Goal: Check status: Check status

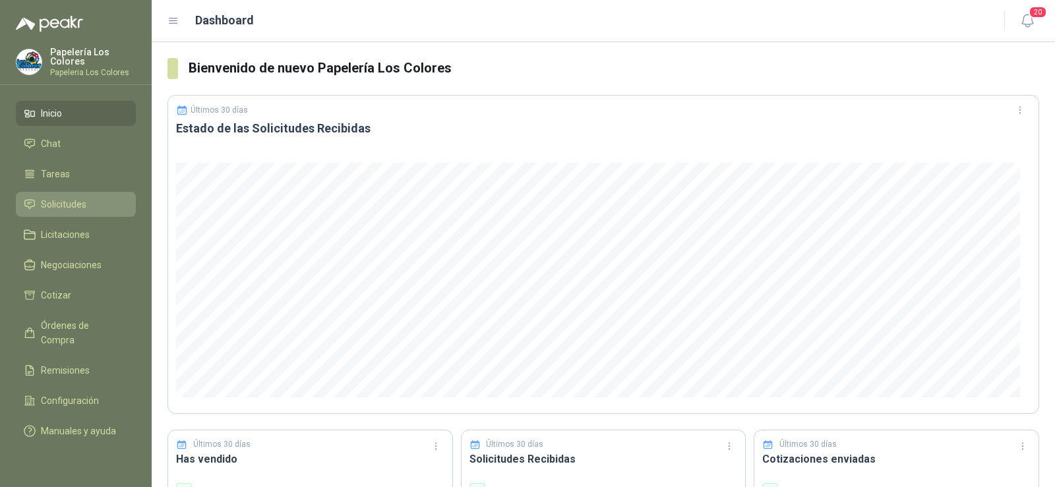
click at [63, 202] on span "Solicitudes" at bounding box center [63, 204] width 45 height 15
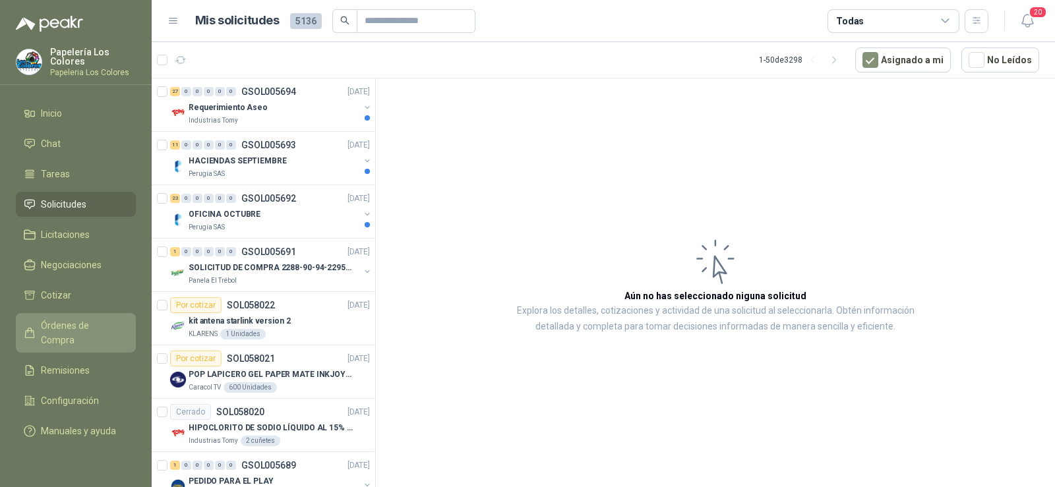
click at [70, 321] on span "Órdenes de Compra" at bounding box center [82, 332] width 82 height 29
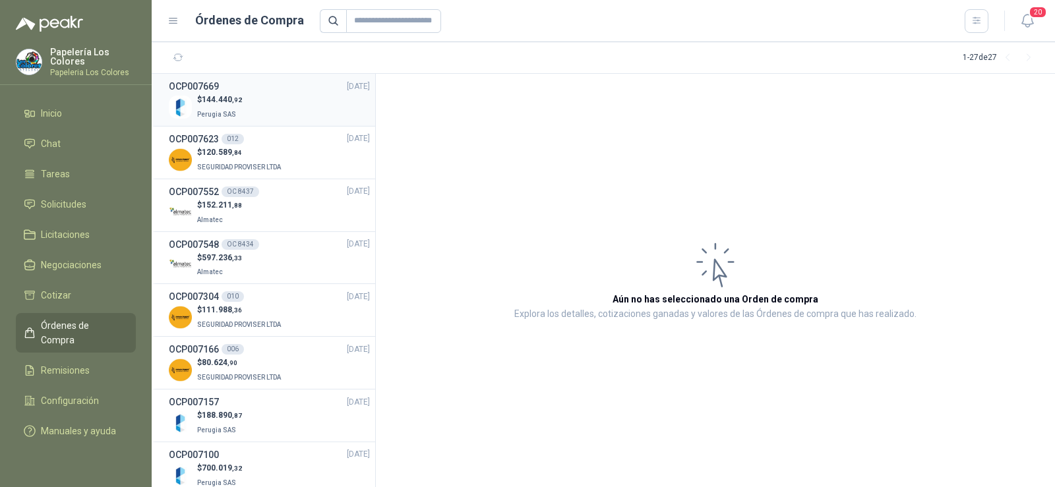
click at [227, 111] on span "Perugia SAS" at bounding box center [216, 114] width 39 height 7
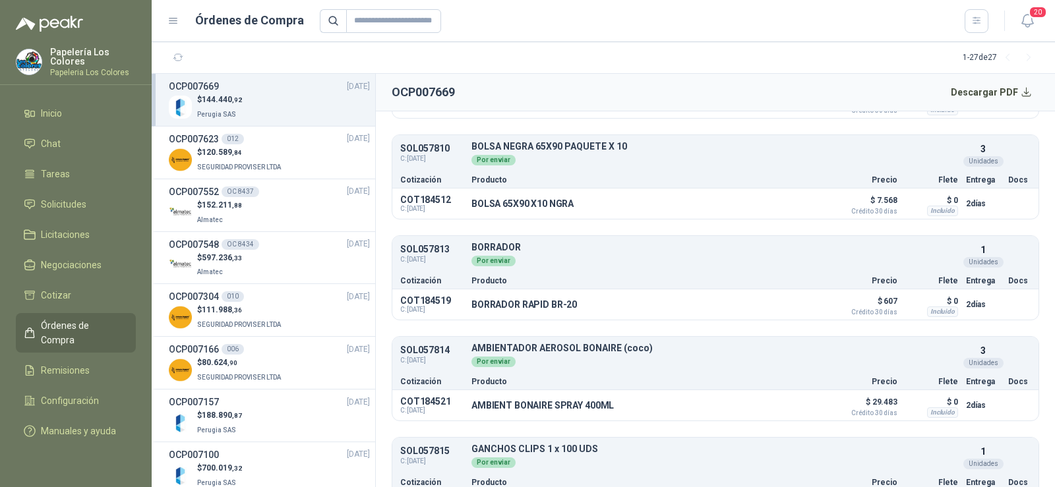
scroll to position [1470, 0]
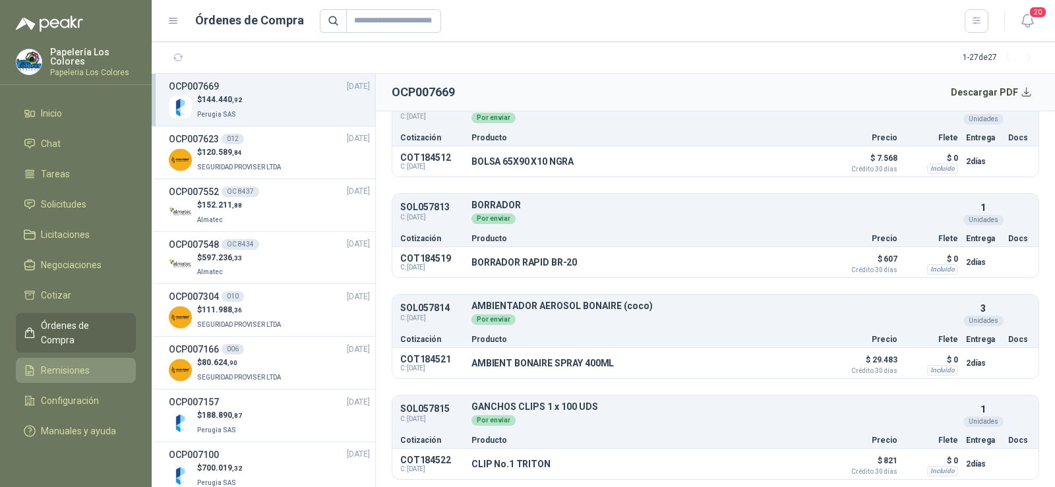
click at [69, 363] on span "Remisiones" at bounding box center [65, 370] width 49 height 15
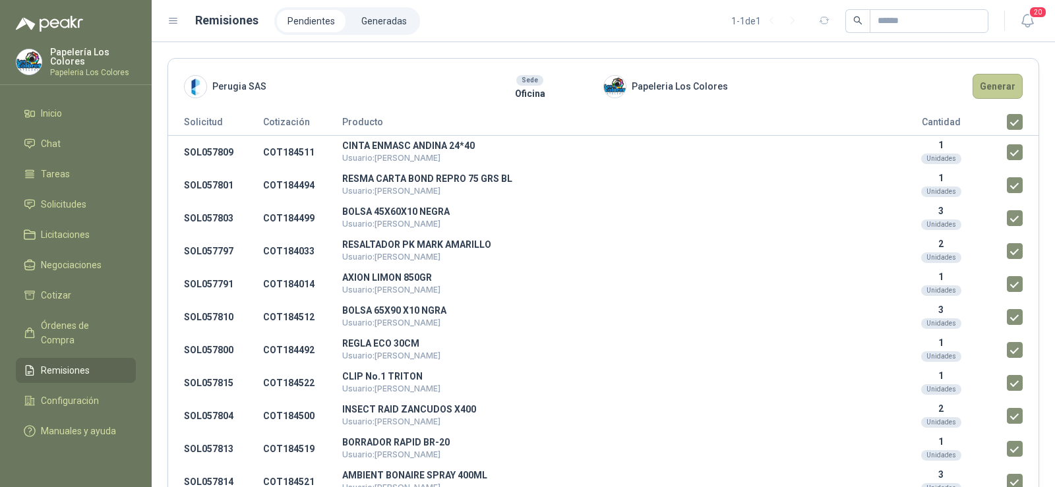
click at [983, 99] on button "Generar" at bounding box center [998, 86] width 50 height 25
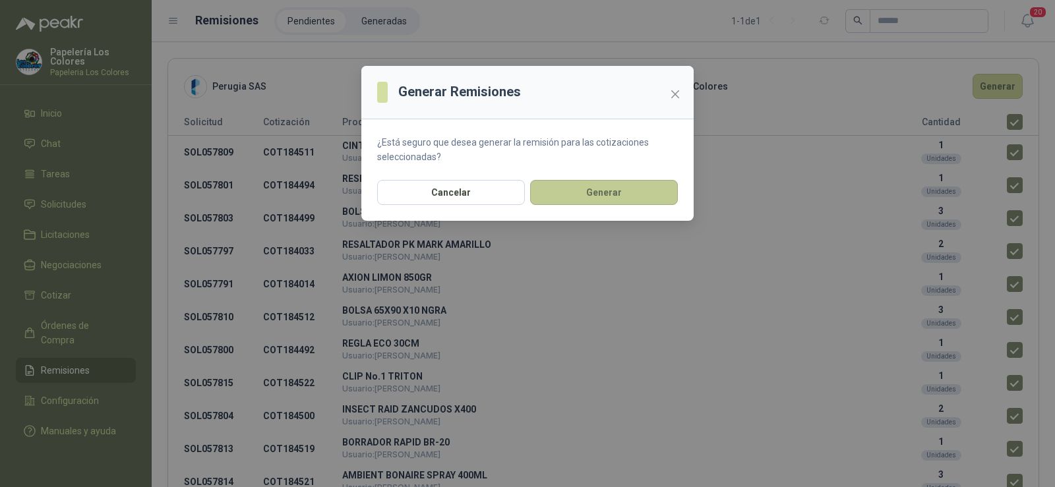
click at [584, 187] on button "Generar" at bounding box center [604, 192] width 148 height 25
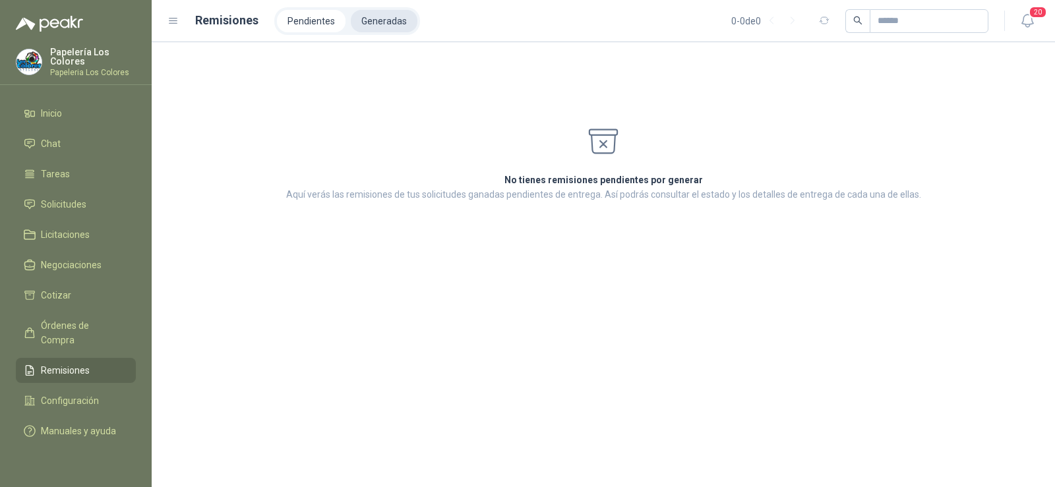
click at [388, 22] on li "Generadas" at bounding box center [384, 21] width 67 height 22
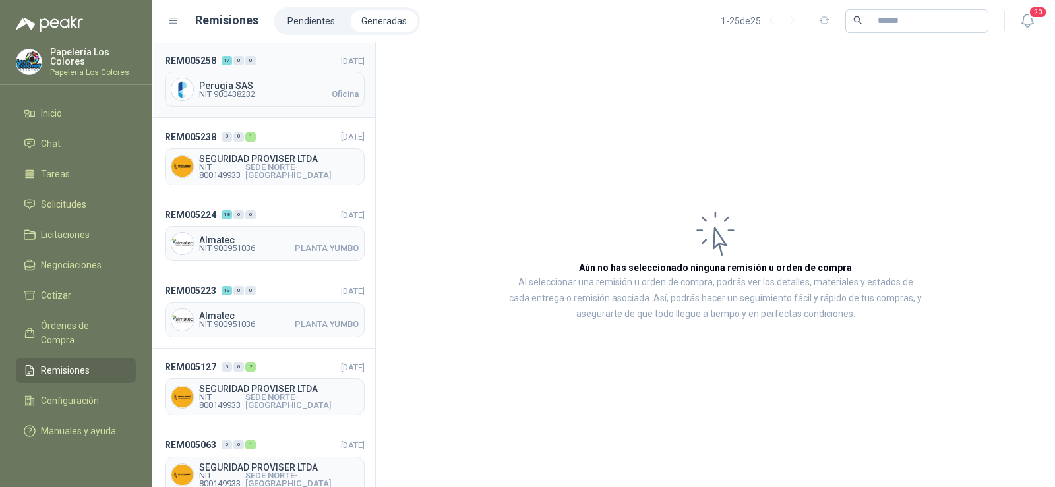
click at [239, 96] on span "NIT 900438232" at bounding box center [227, 94] width 56 height 8
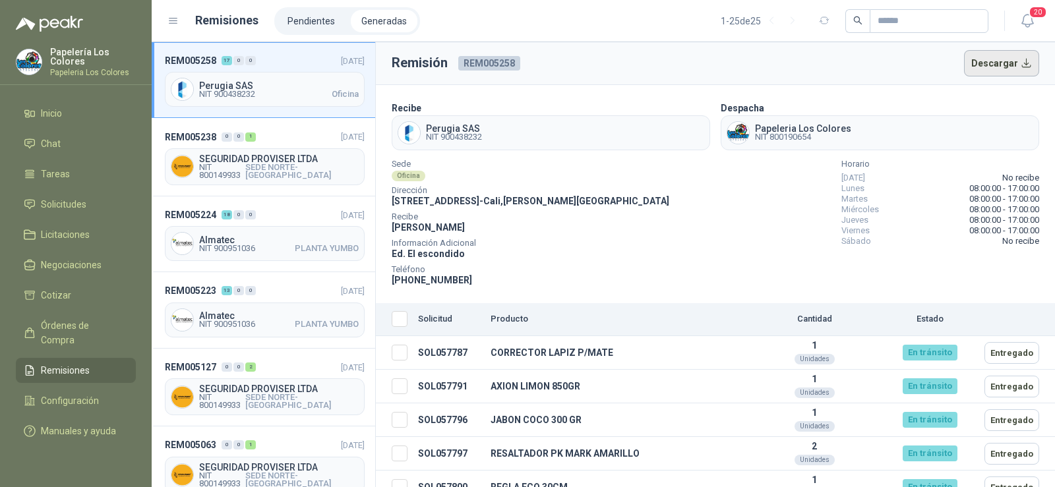
click at [1003, 66] on button "Descargar" at bounding box center [1002, 63] width 76 height 26
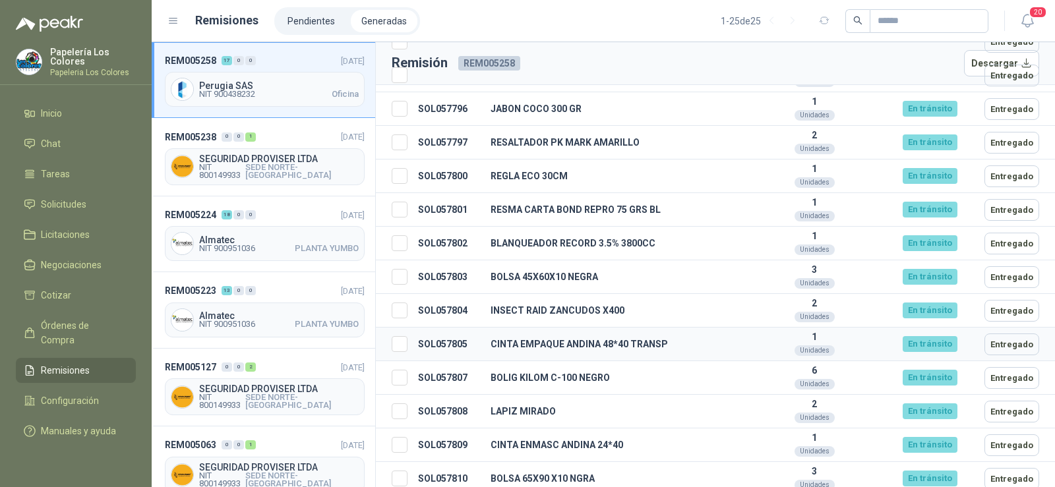
scroll to position [288, 0]
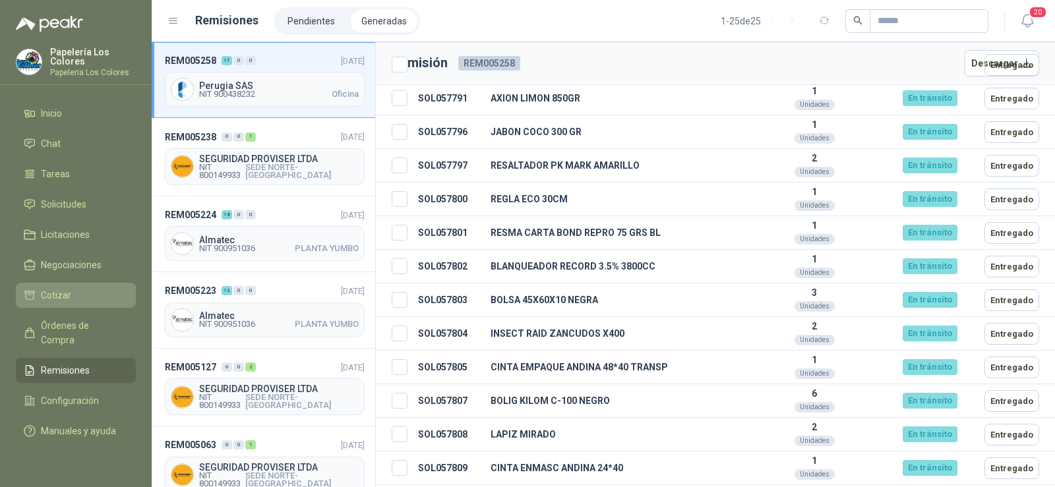
click at [74, 290] on li "Cotizar" at bounding box center [76, 295] width 104 height 15
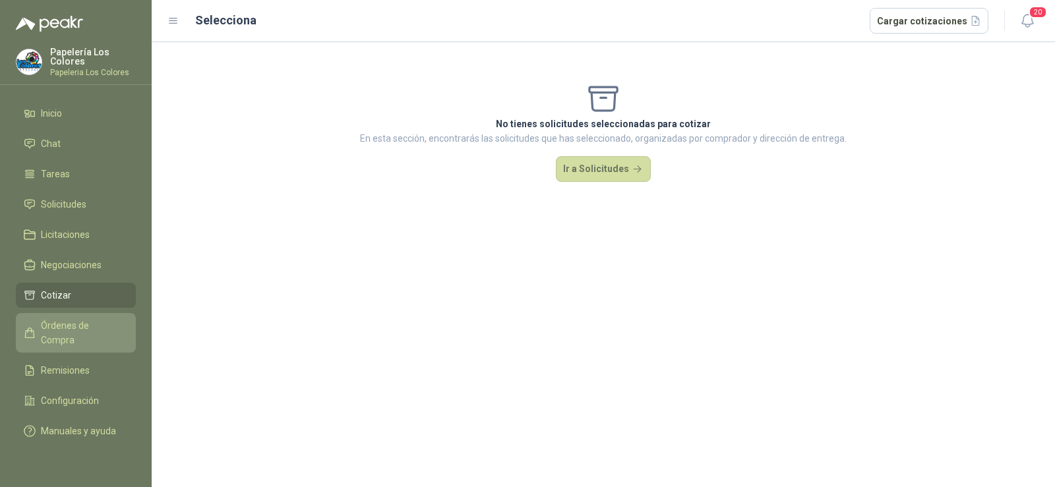
click at [71, 324] on span "Órdenes de Compra" at bounding box center [82, 332] width 82 height 29
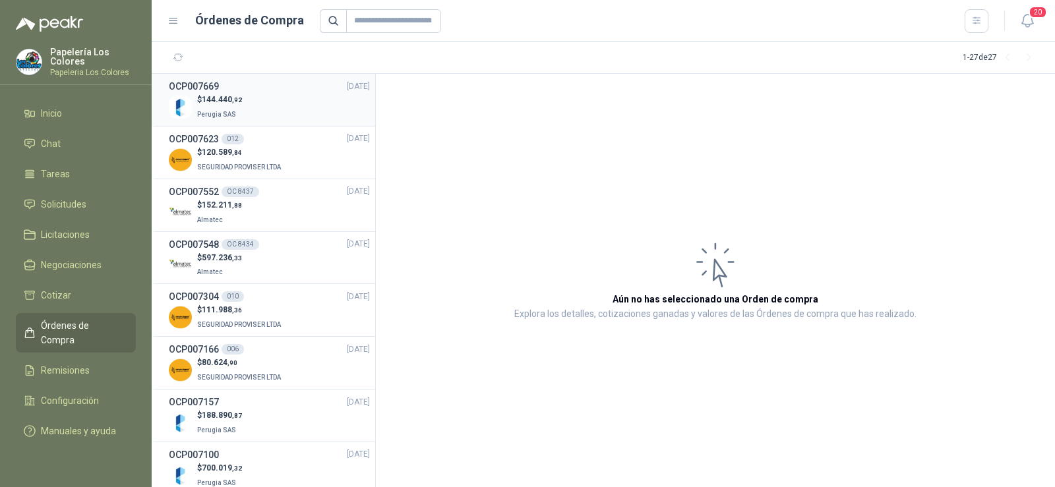
click at [210, 122] on li "OCP007669 [DATE] $ 144.440 ,92 Perugia SAS" at bounding box center [264, 100] width 224 height 53
click at [210, 113] on span "Perugia SAS" at bounding box center [216, 114] width 39 height 7
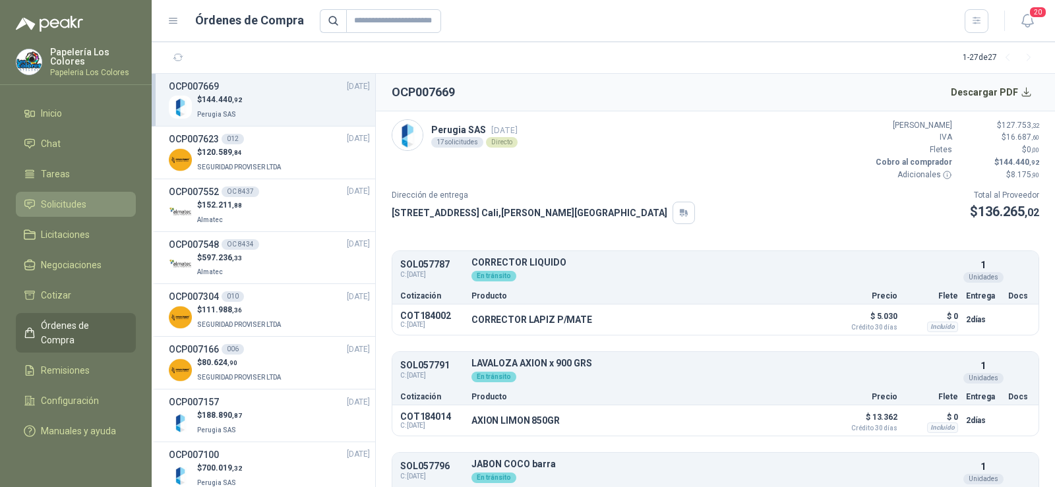
click at [67, 201] on span "Solicitudes" at bounding box center [63, 204] width 45 height 15
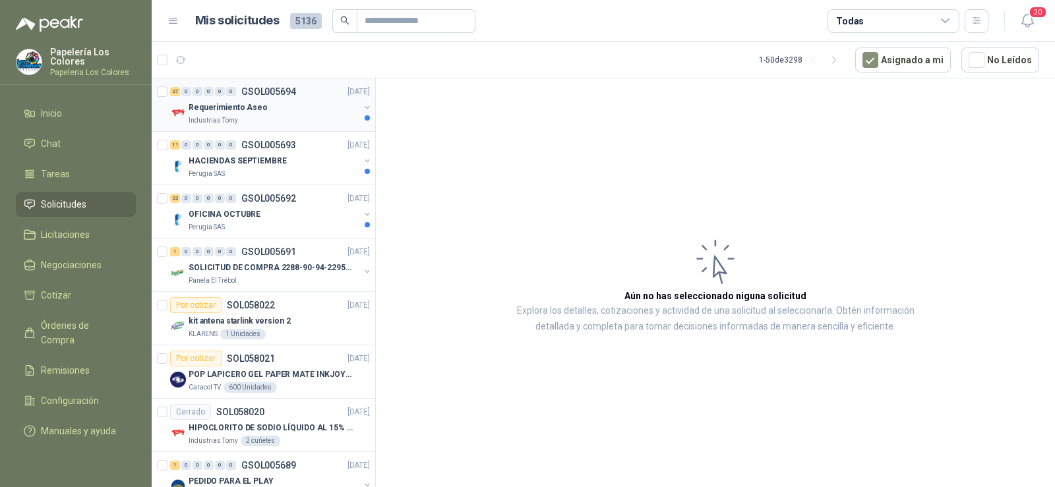
click at [236, 106] on p "Requerimiento Aseo" at bounding box center [228, 108] width 79 height 13
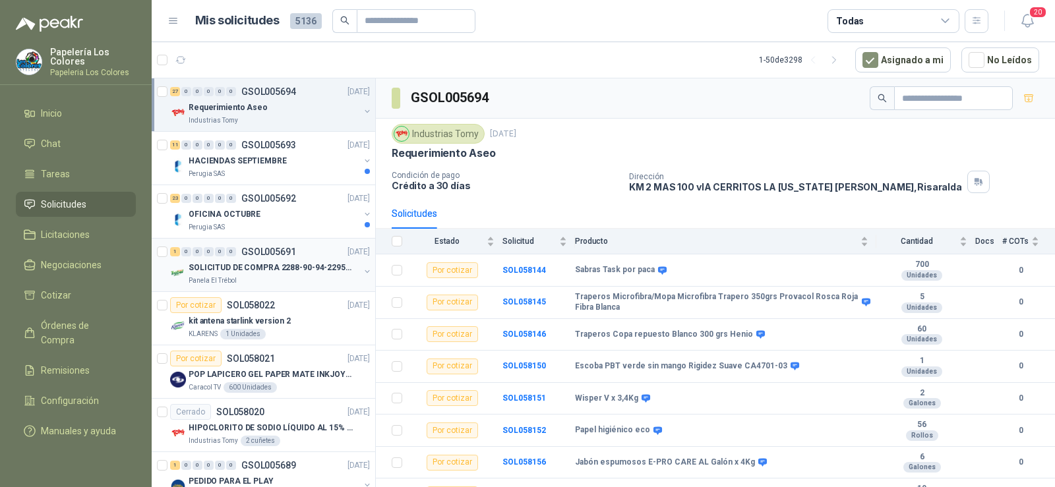
click at [230, 288] on div "1 0 0 0 0 0 GSOL005691 [DATE] SOLICITUD DE COMPRA 2288-90-94-2295-96-2301-02-04…" at bounding box center [264, 265] width 224 height 53
click at [230, 270] on p "SOLICITUD DE COMPRA 2288-90-94-2295-96-2301-02-04" at bounding box center [271, 268] width 164 height 13
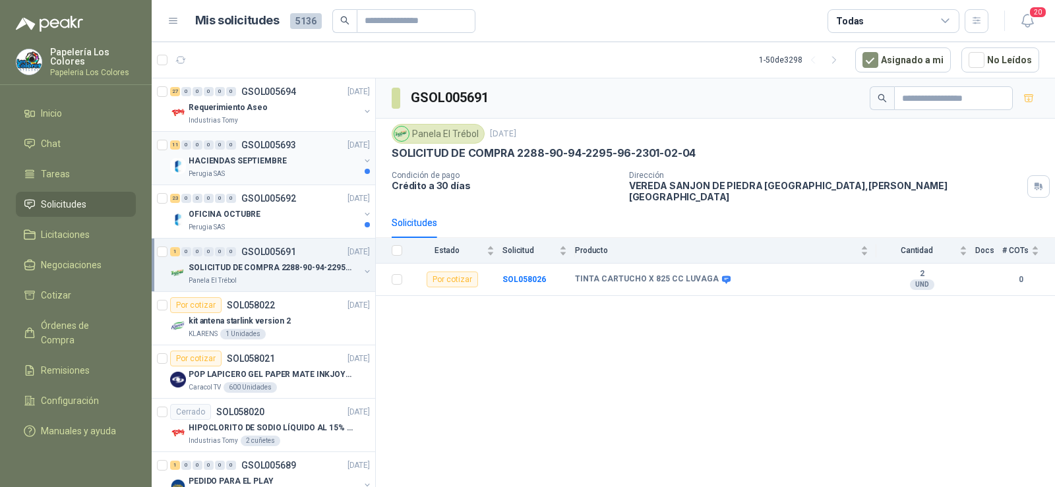
click at [230, 158] on p "HACIENDAS SEPTIEMBRE" at bounding box center [238, 161] width 98 height 13
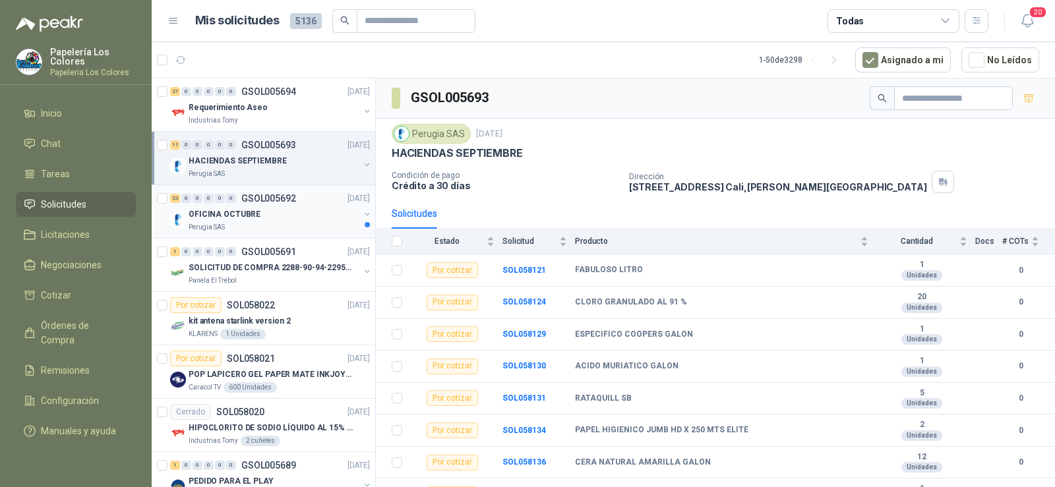
click at [224, 219] on p "OFICINA OCTUBRE" at bounding box center [225, 214] width 72 height 13
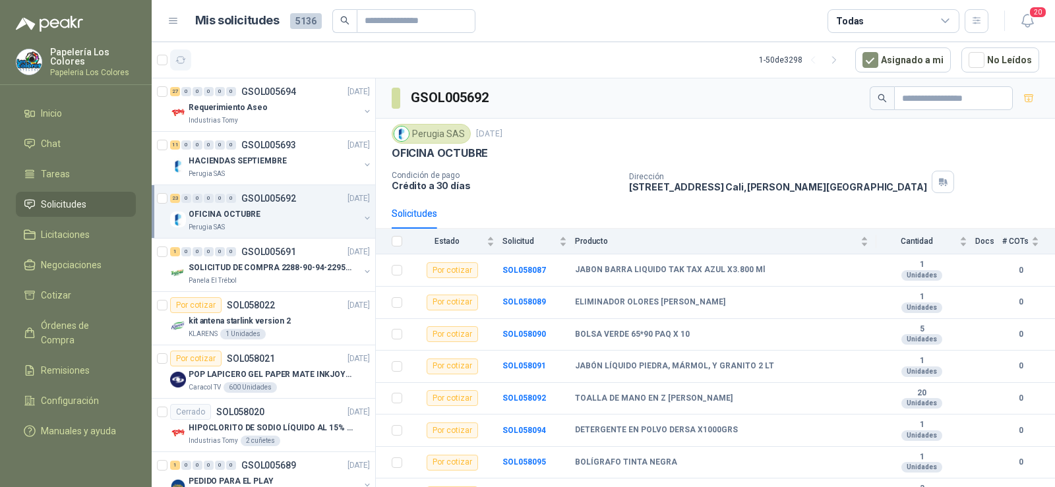
click at [183, 57] on icon "button" at bounding box center [181, 60] width 10 height 7
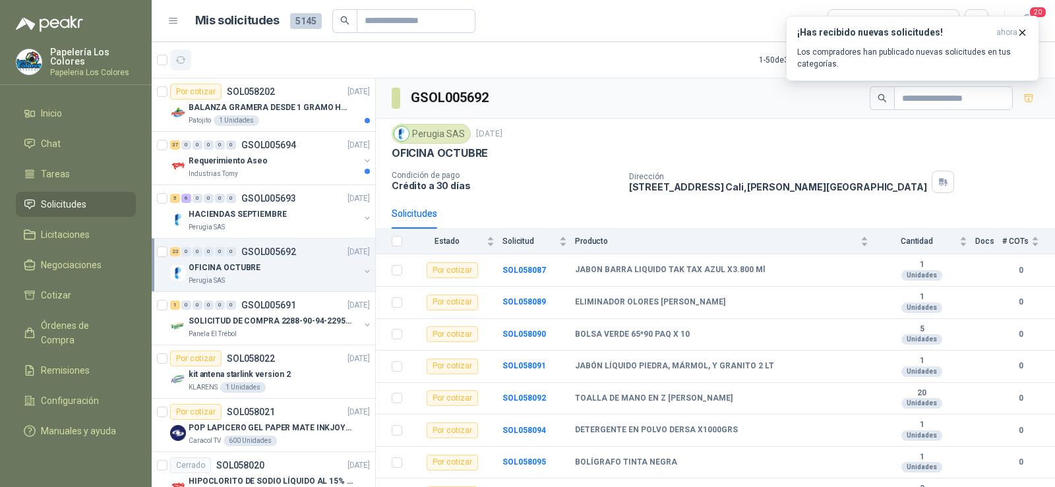
click at [180, 59] on icon "button" at bounding box center [180, 60] width 11 height 11
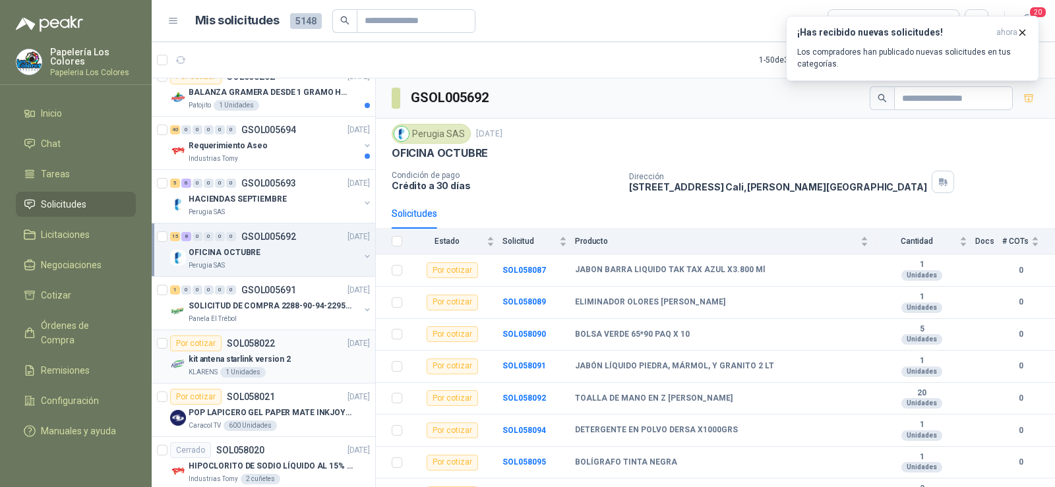
scroll to position [132, 0]
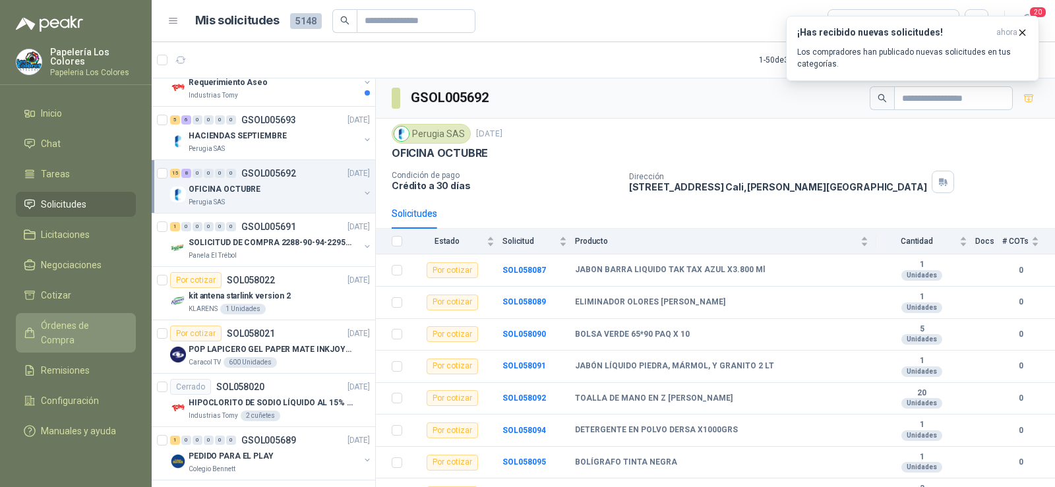
click at [80, 330] on span "Órdenes de Compra" at bounding box center [82, 332] width 82 height 29
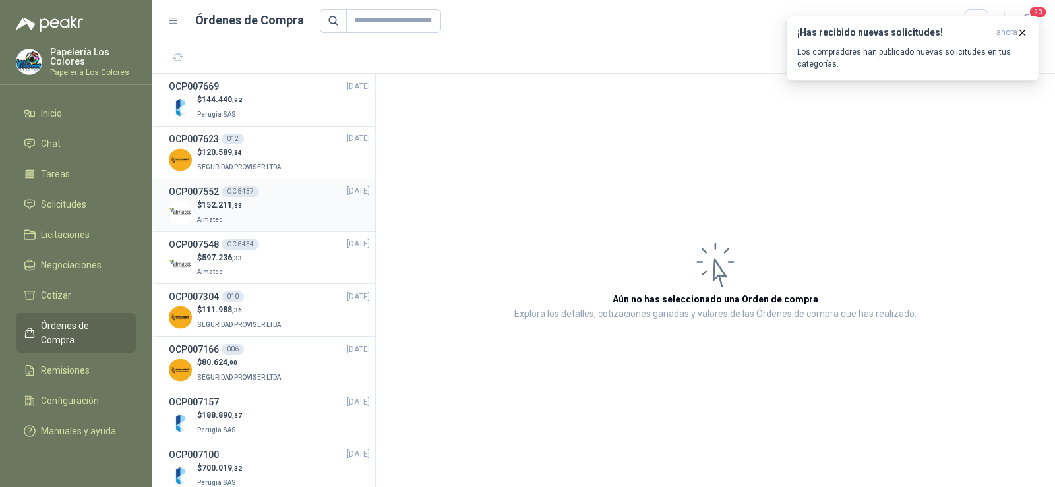
click at [247, 214] on div "$ 152.211 ,88 Almatec" at bounding box center [269, 212] width 201 height 27
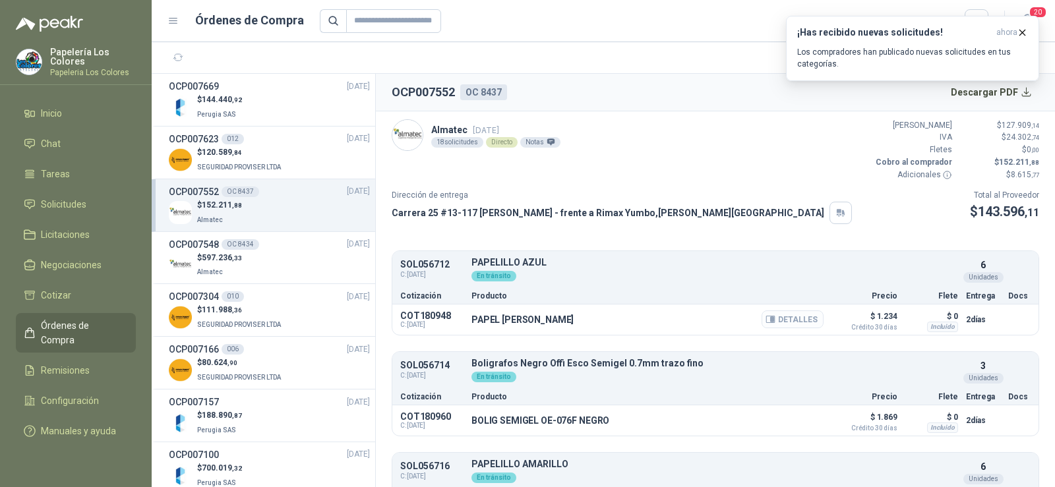
click at [767, 324] on icon "button" at bounding box center [771, 320] width 10 height 10
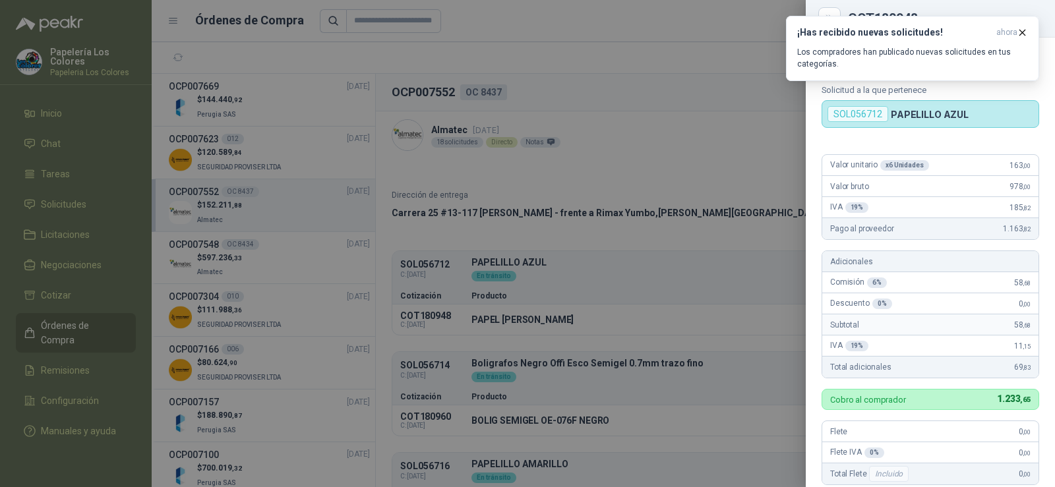
click at [733, 183] on div at bounding box center [527, 243] width 1055 height 487
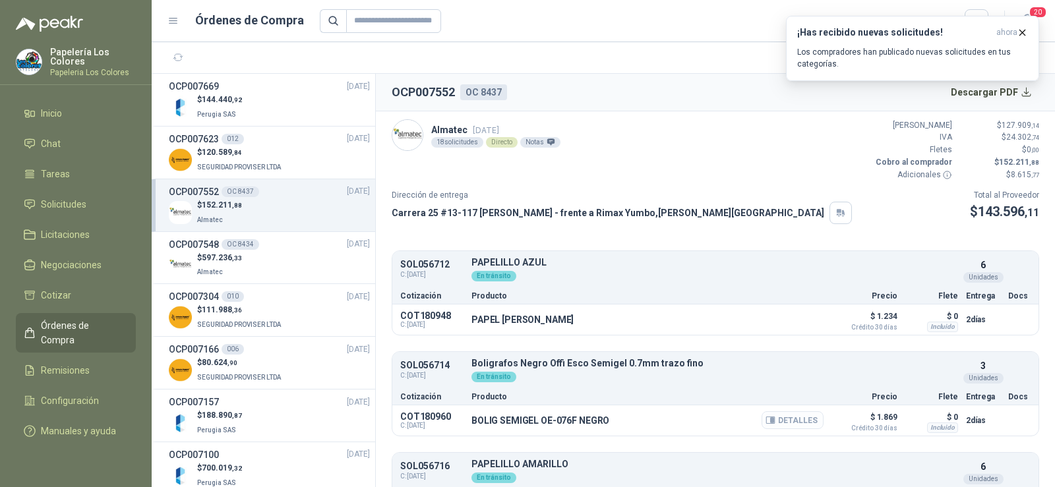
click at [777, 422] on button "Detalles" at bounding box center [793, 420] width 62 height 18
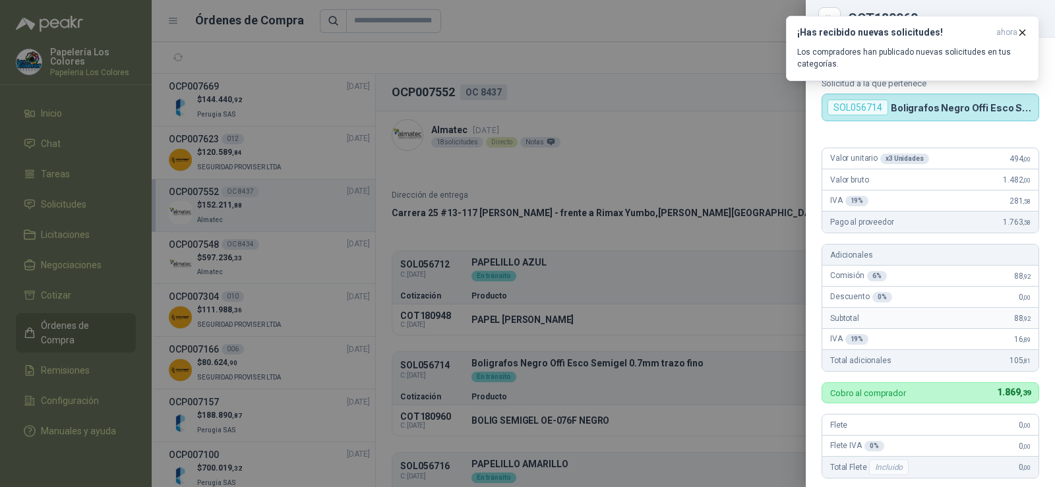
scroll to position [0, 0]
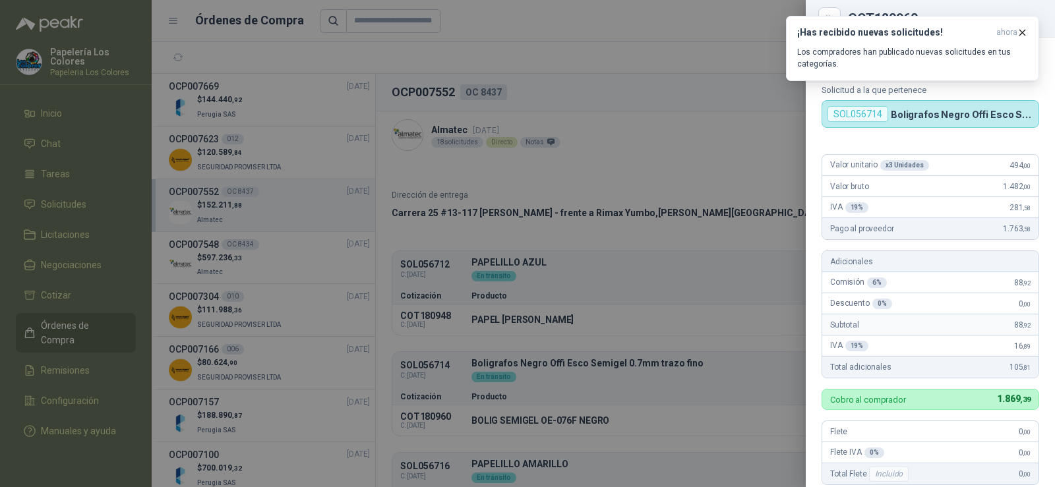
click at [706, 325] on div at bounding box center [527, 243] width 1055 height 487
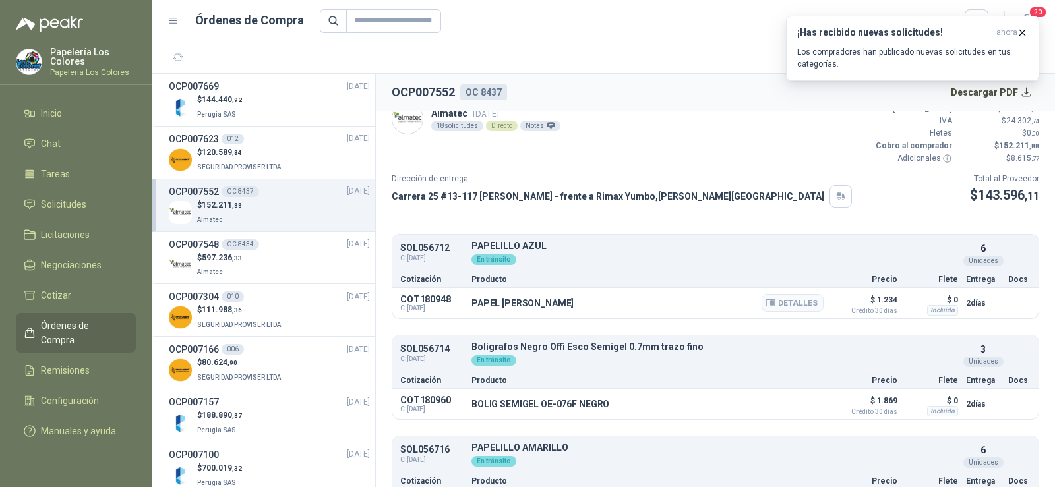
scroll to position [132, 0]
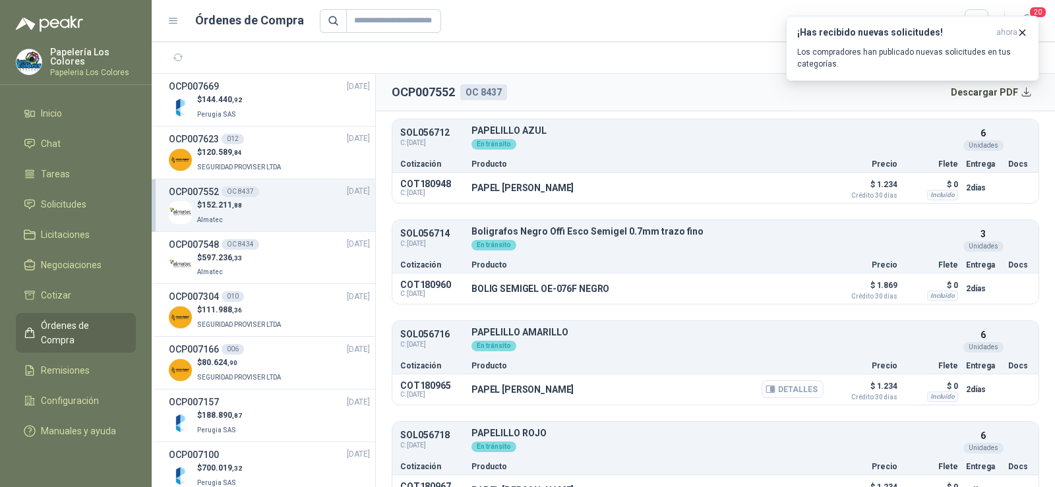
click at [789, 394] on button "Detalles" at bounding box center [793, 389] width 62 height 18
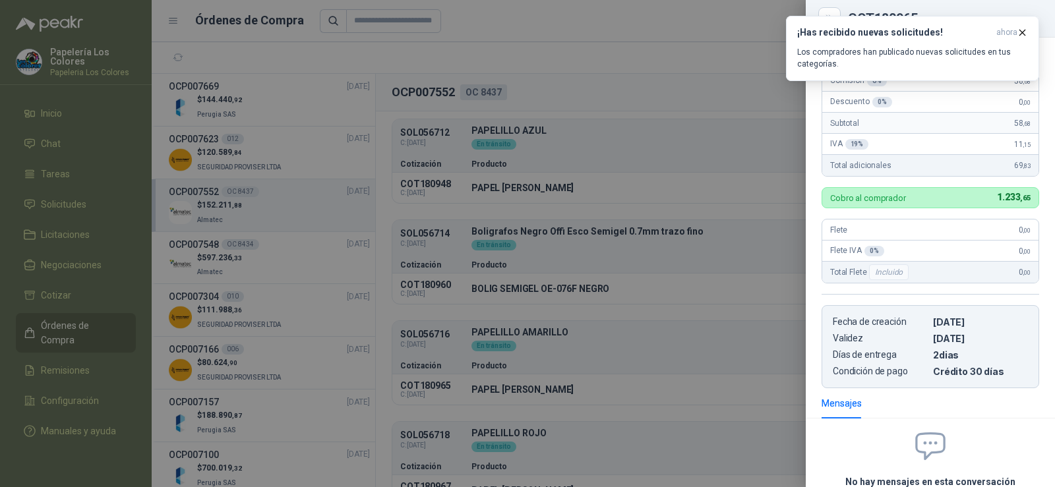
scroll to position [58, 0]
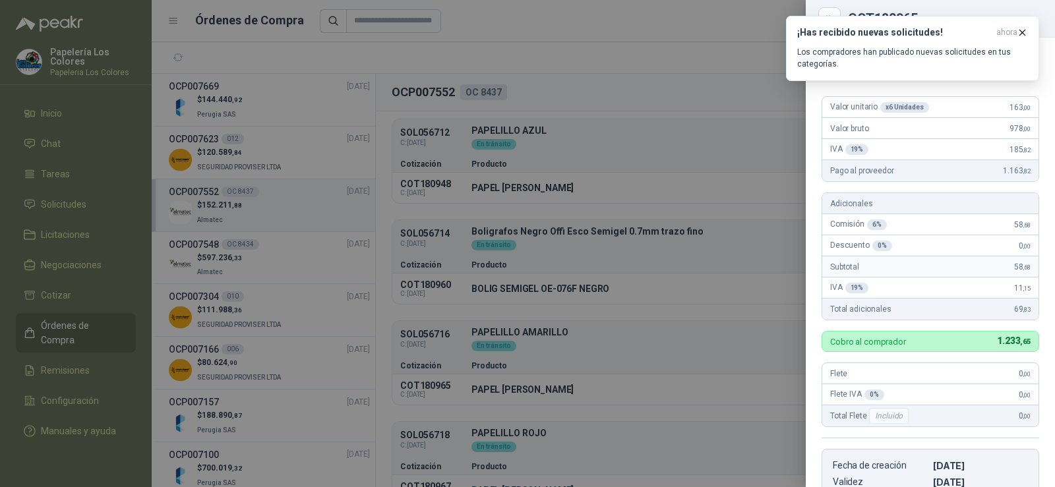
drag, startPoint x: 606, startPoint y: 295, endPoint x: 642, endPoint y: 339, distance: 56.6
click at [605, 295] on div at bounding box center [527, 243] width 1055 height 487
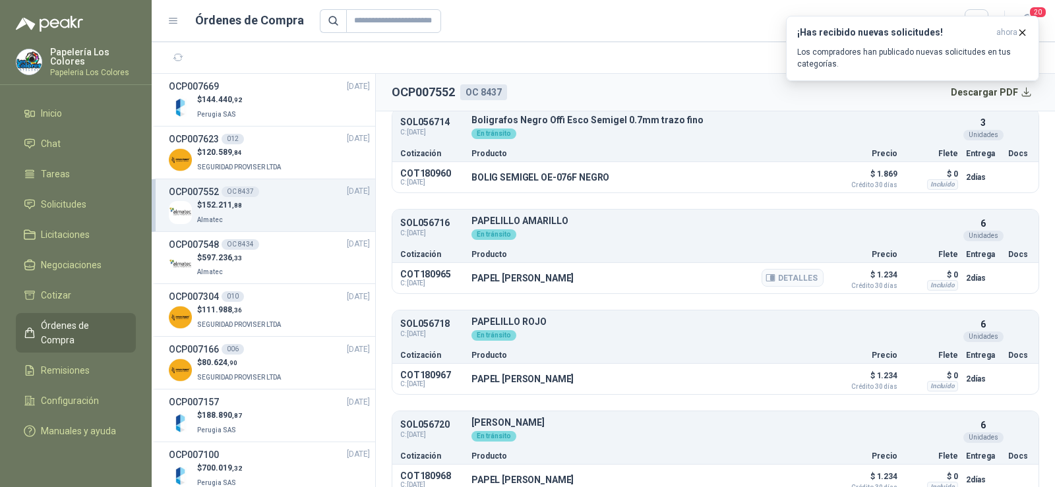
scroll to position [264, 0]
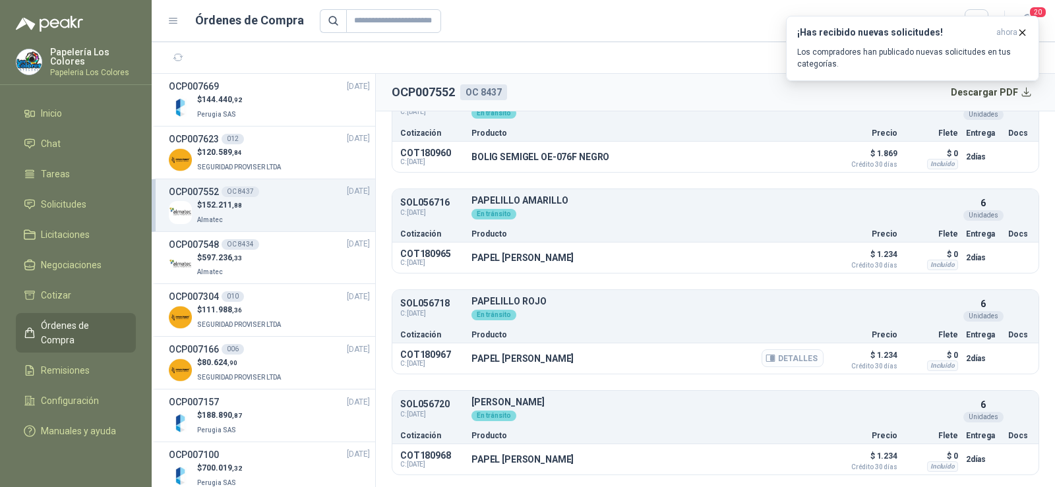
click at [785, 358] on button "Detalles" at bounding box center [793, 358] width 62 height 18
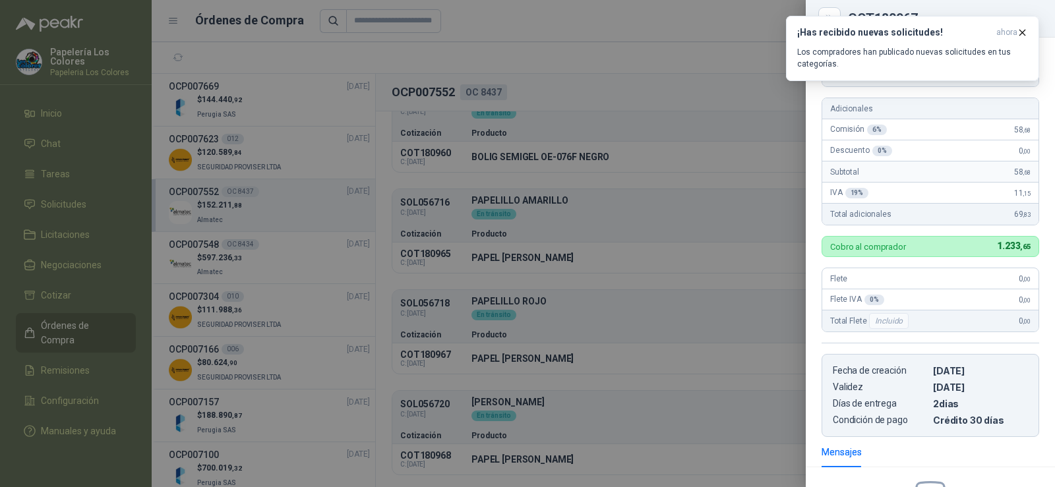
scroll to position [0, 0]
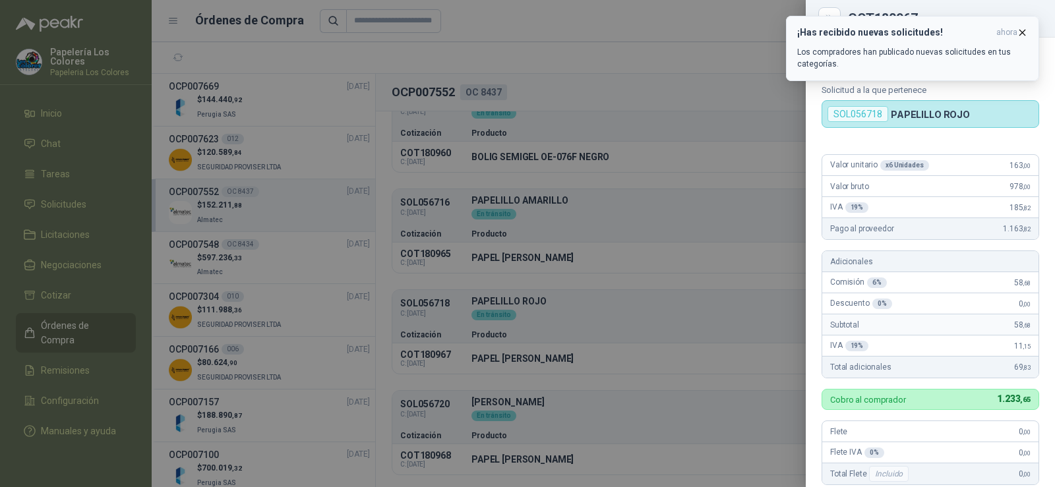
click at [1011, 31] on span "ahora" at bounding box center [1006, 32] width 21 height 11
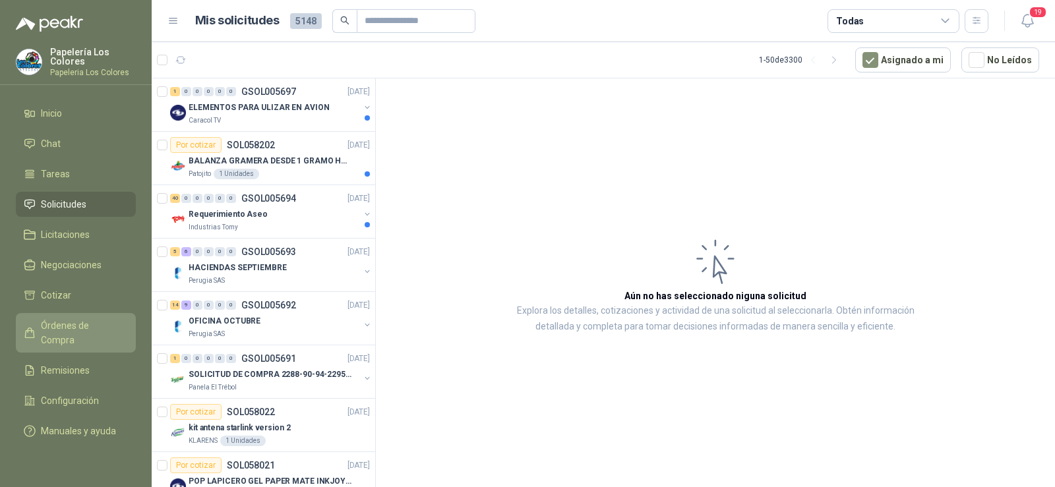
click at [84, 320] on span "Órdenes de Compra" at bounding box center [82, 332] width 82 height 29
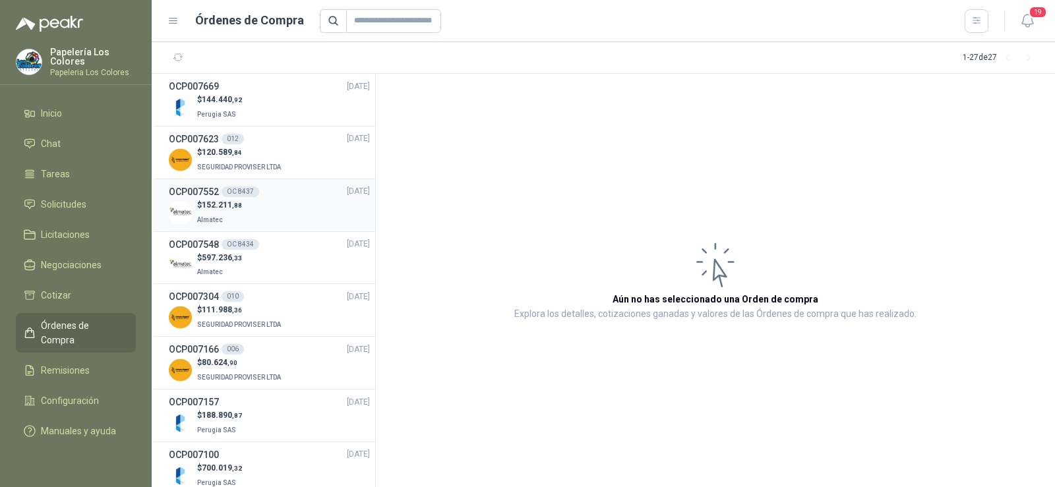
click at [200, 203] on p "$ 152.211 ,88" at bounding box center [219, 205] width 45 height 13
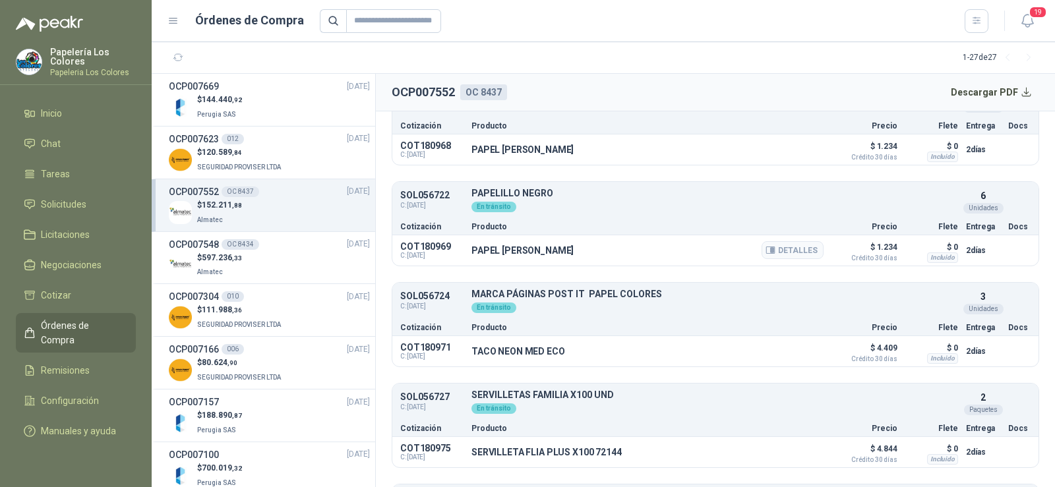
scroll to position [593, 0]
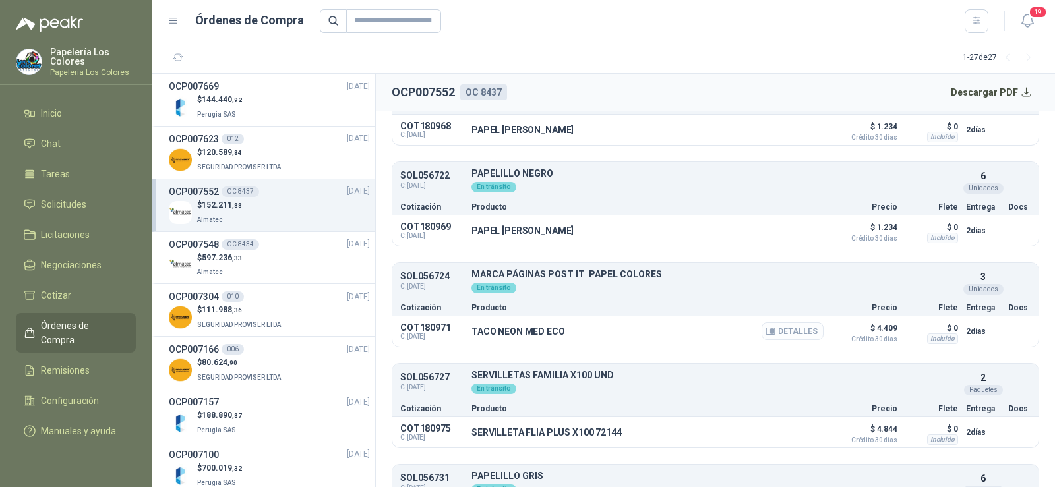
click at [799, 334] on button "Detalles" at bounding box center [793, 331] width 62 height 18
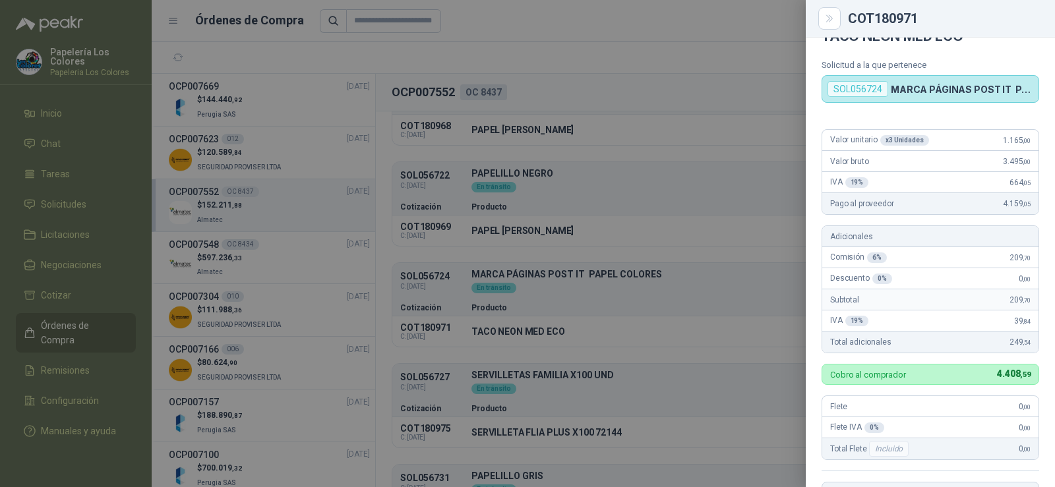
scroll to position [0, 0]
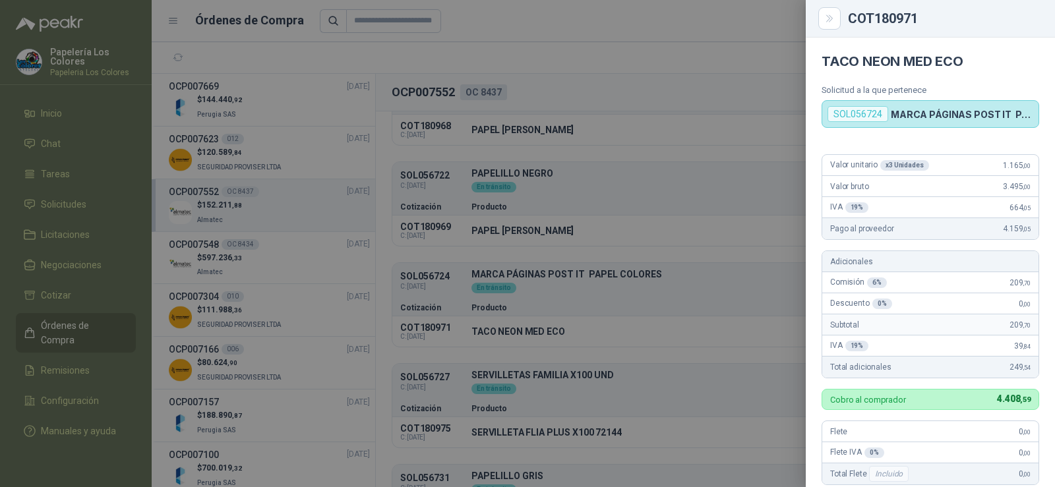
click at [588, 322] on div at bounding box center [527, 243] width 1055 height 487
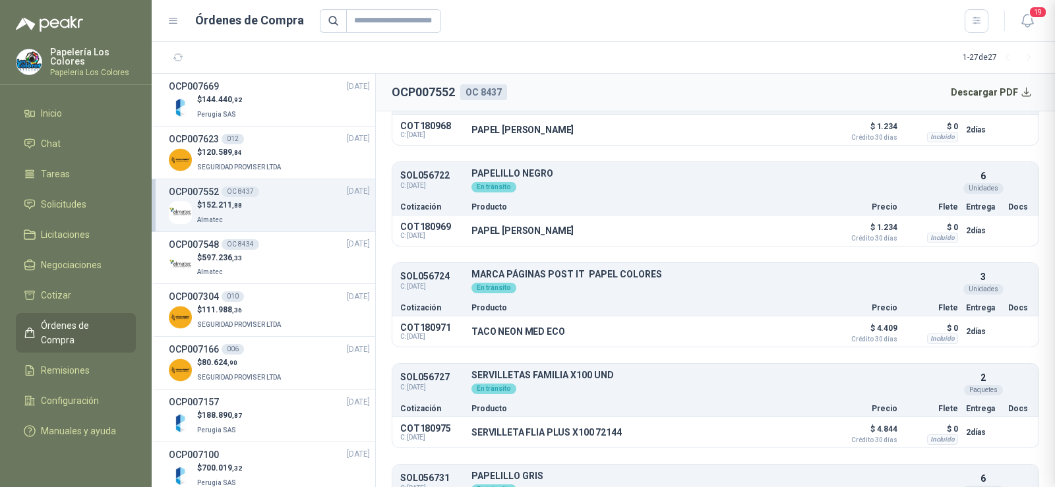
scroll to position [322, 0]
click at [766, 436] on icon "button" at bounding box center [770, 432] width 9 height 7
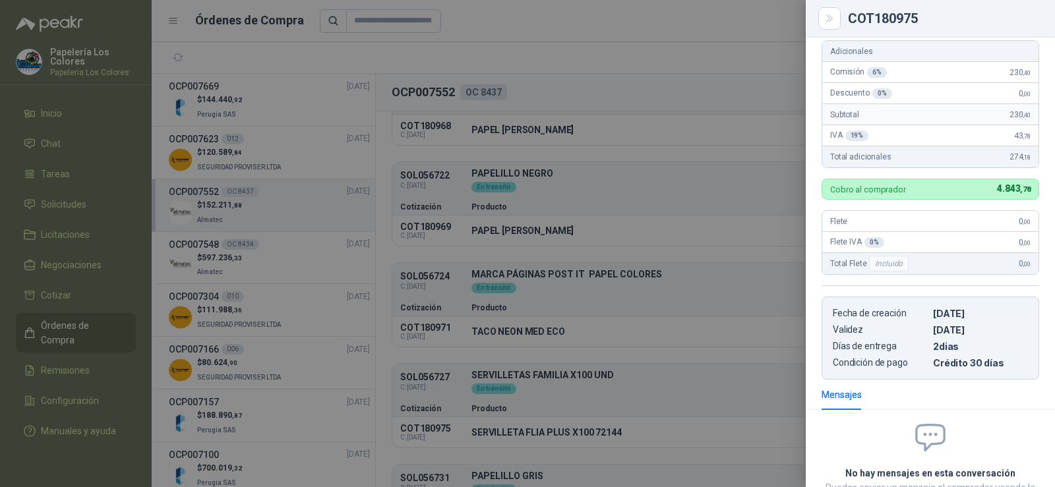
scroll to position [74, 0]
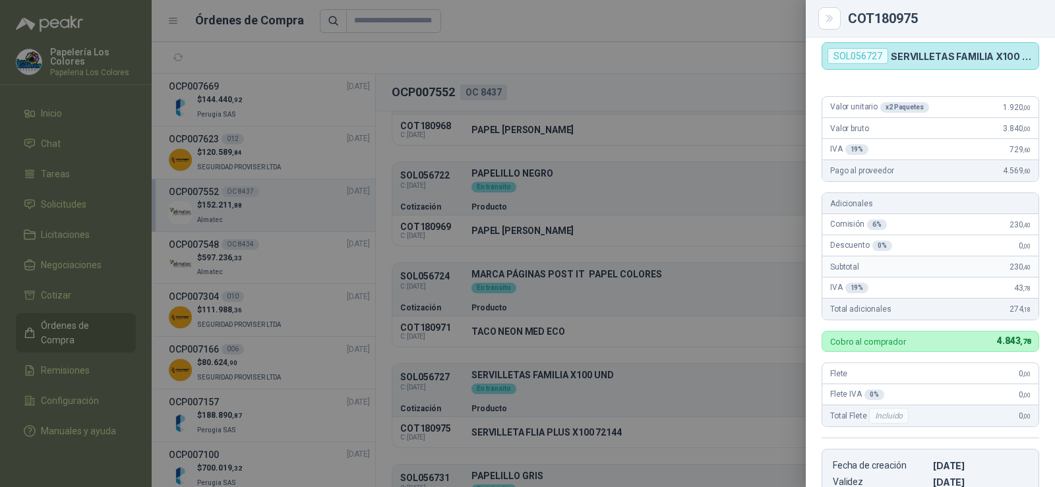
click at [632, 316] on div at bounding box center [527, 243] width 1055 height 487
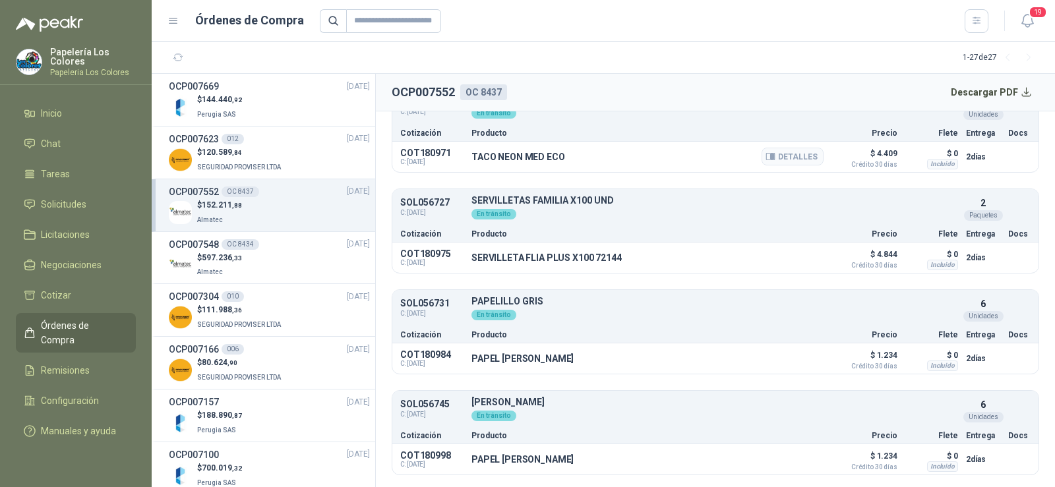
scroll to position [791, 0]
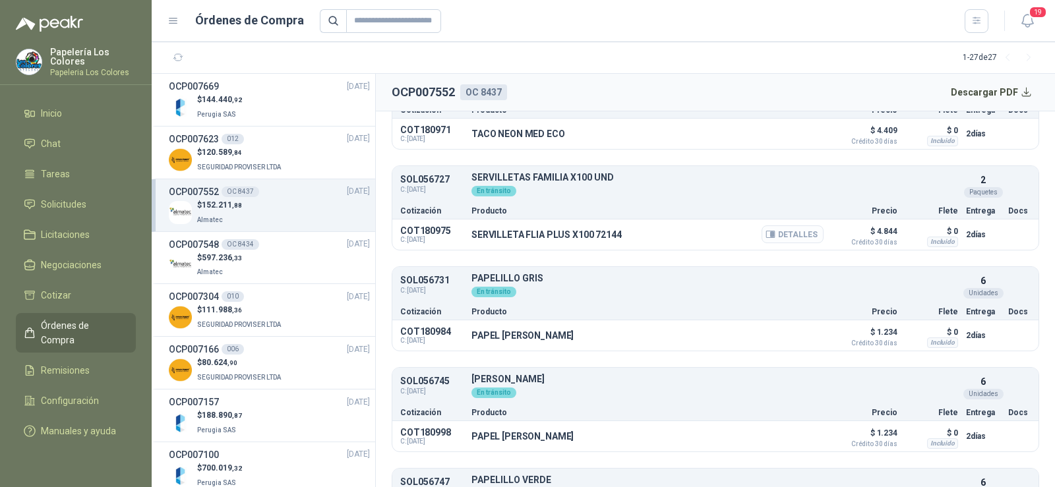
click at [799, 239] on button "Detalles" at bounding box center [793, 235] width 62 height 18
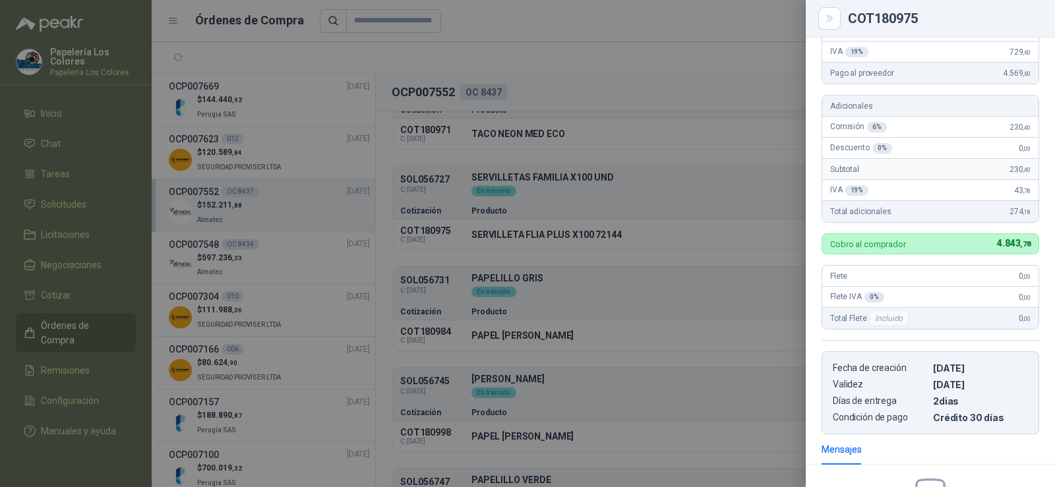
scroll to position [0, 0]
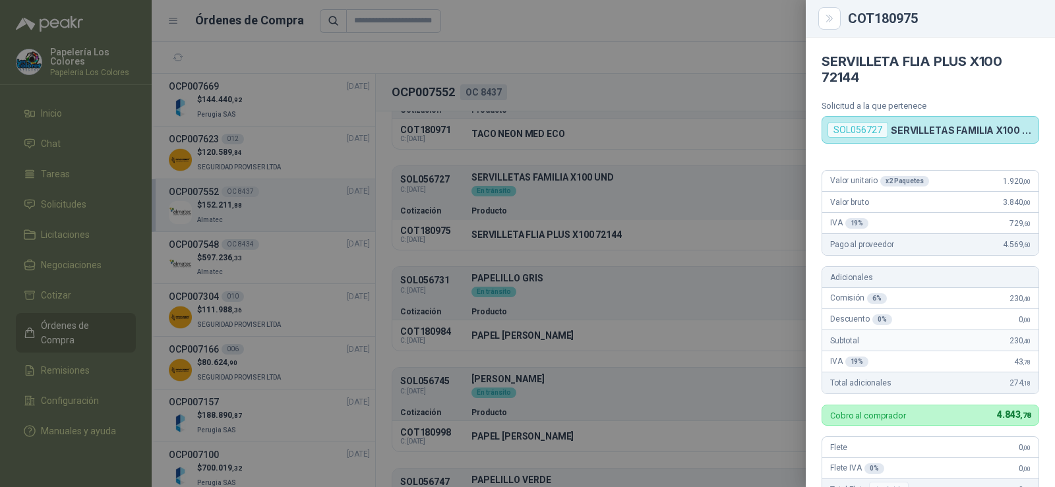
click at [686, 303] on div at bounding box center [527, 243] width 1055 height 487
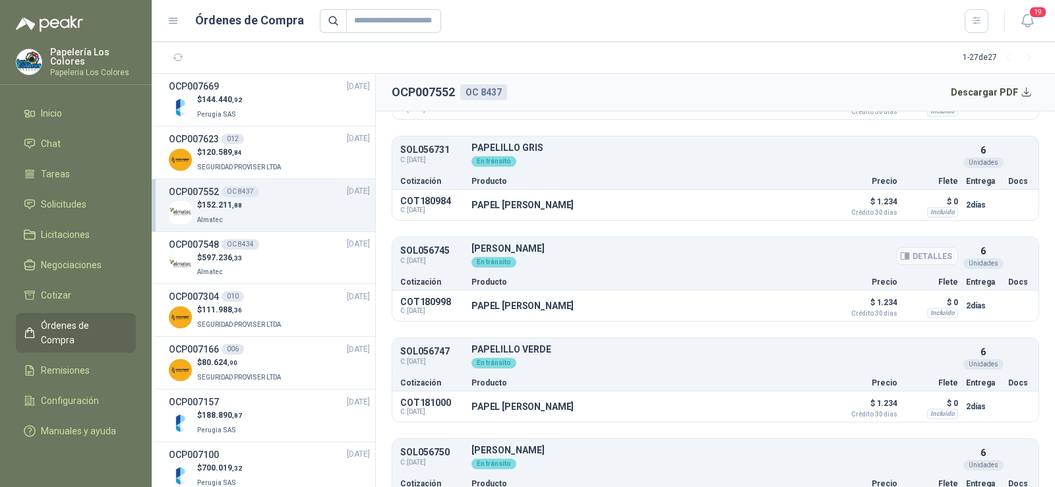
scroll to position [923, 0]
click at [789, 206] on button "Detalles" at bounding box center [793, 204] width 62 height 18
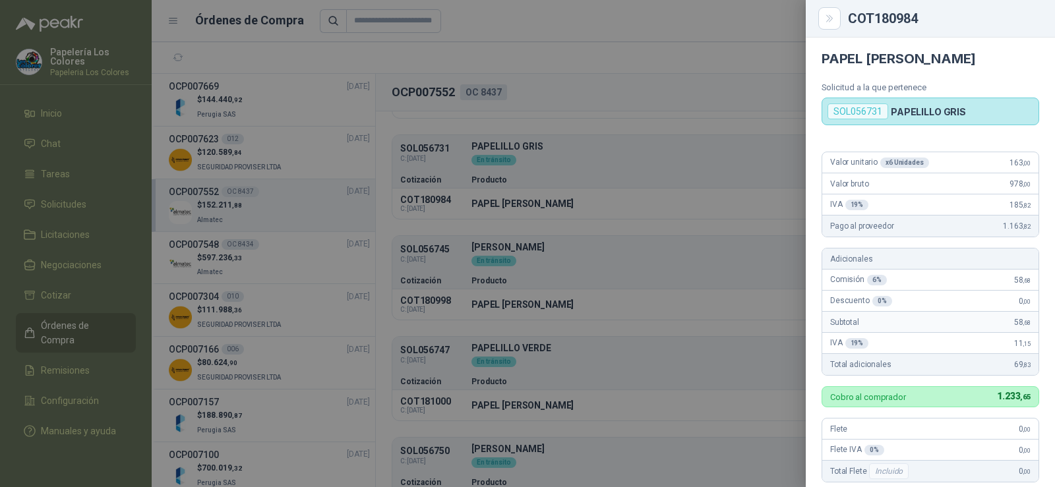
scroll to position [0, 0]
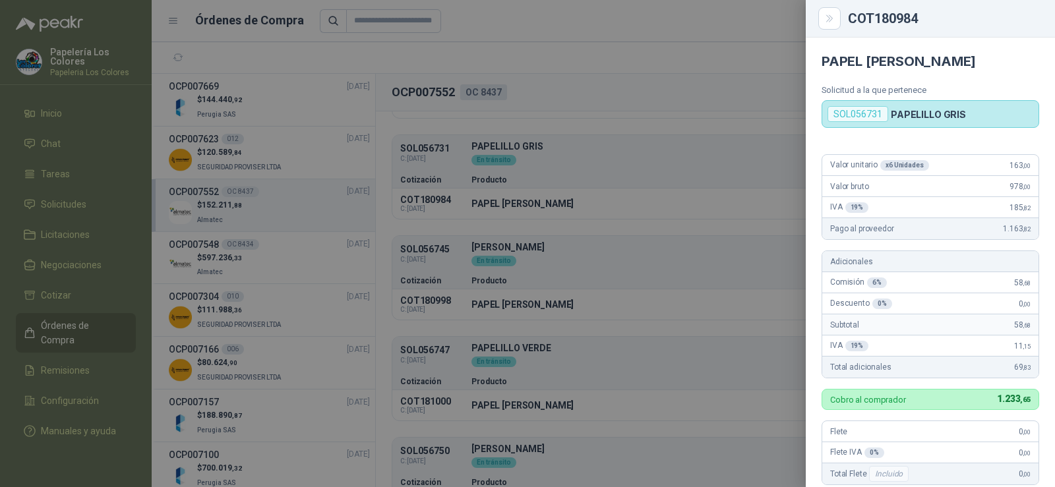
click at [604, 257] on div at bounding box center [527, 243] width 1055 height 487
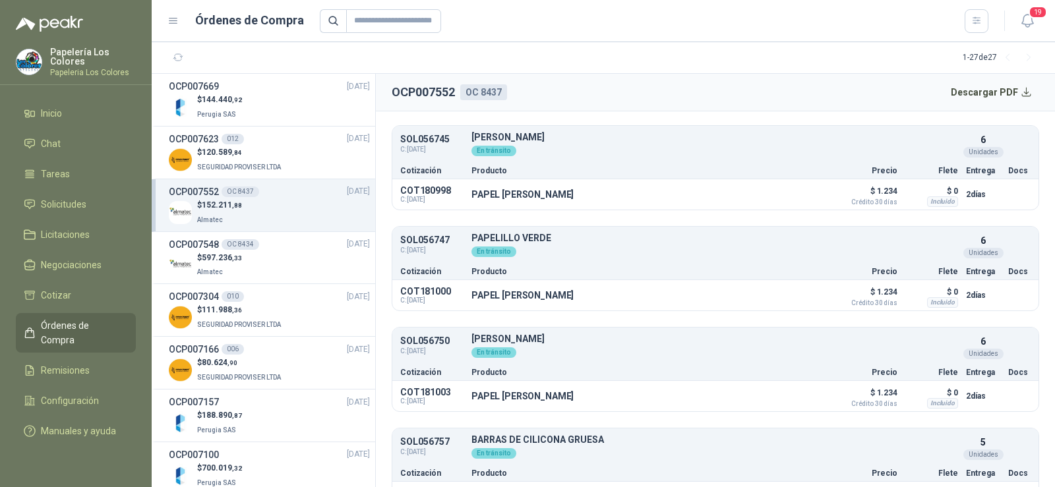
scroll to position [1055, 0]
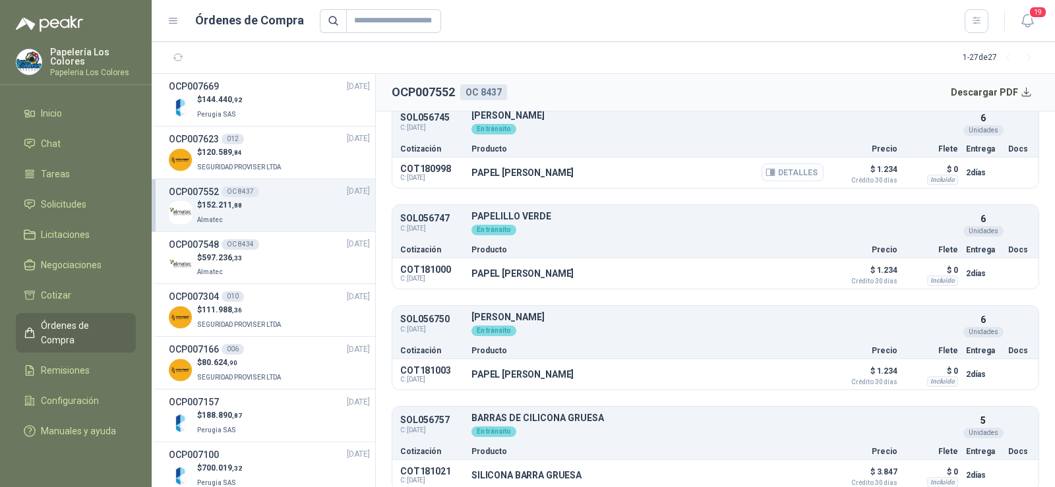
click at [769, 175] on button "Detalles" at bounding box center [793, 173] width 62 height 18
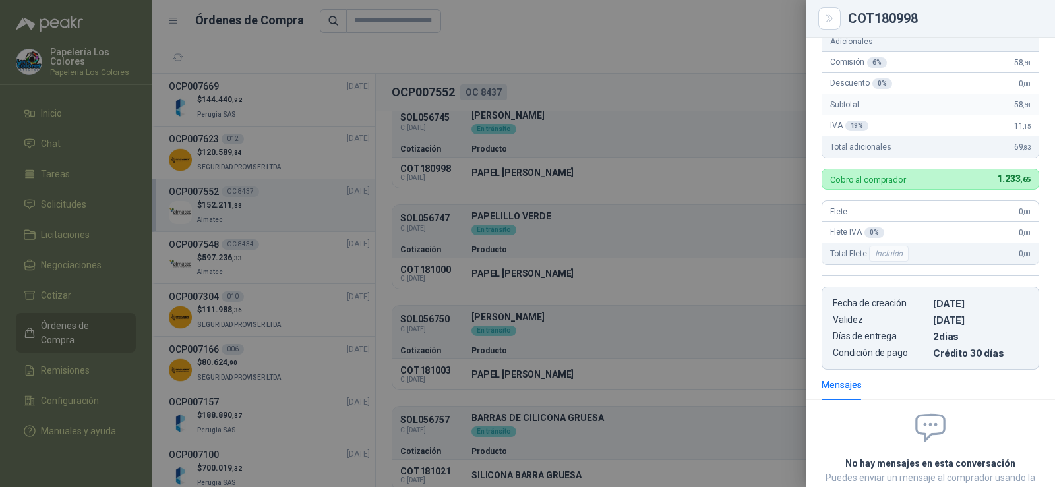
scroll to position [0, 0]
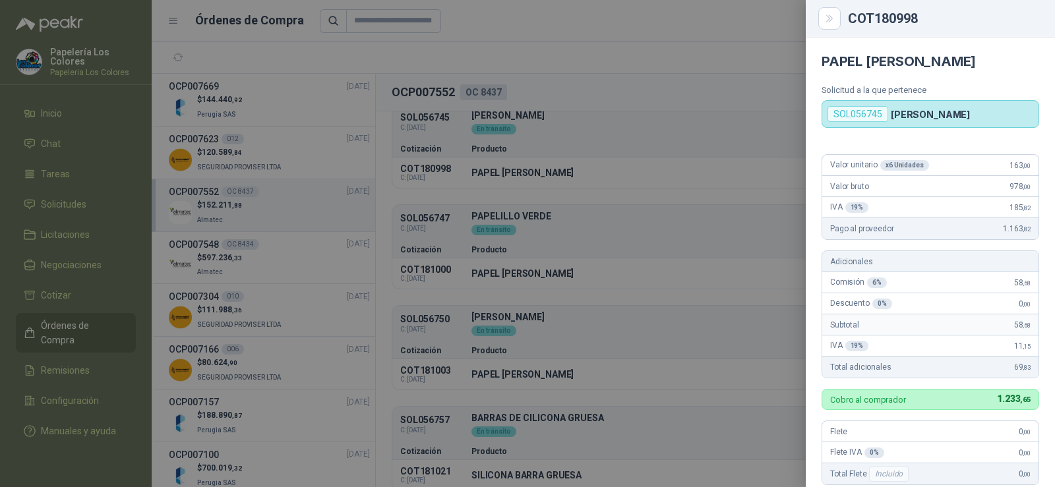
click at [644, 266] on div at bounding box center [527, 243] width 1055 height 487
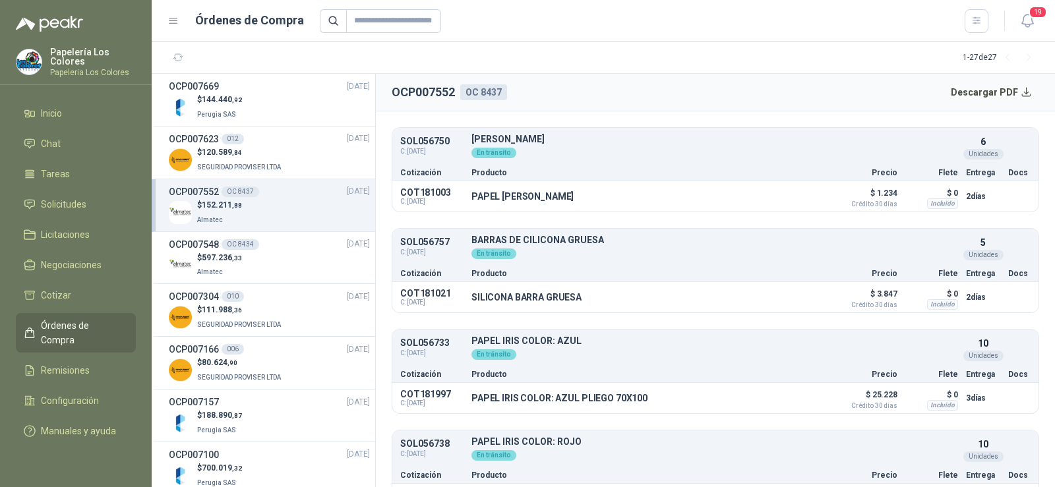
scroll to position [1253, 0]
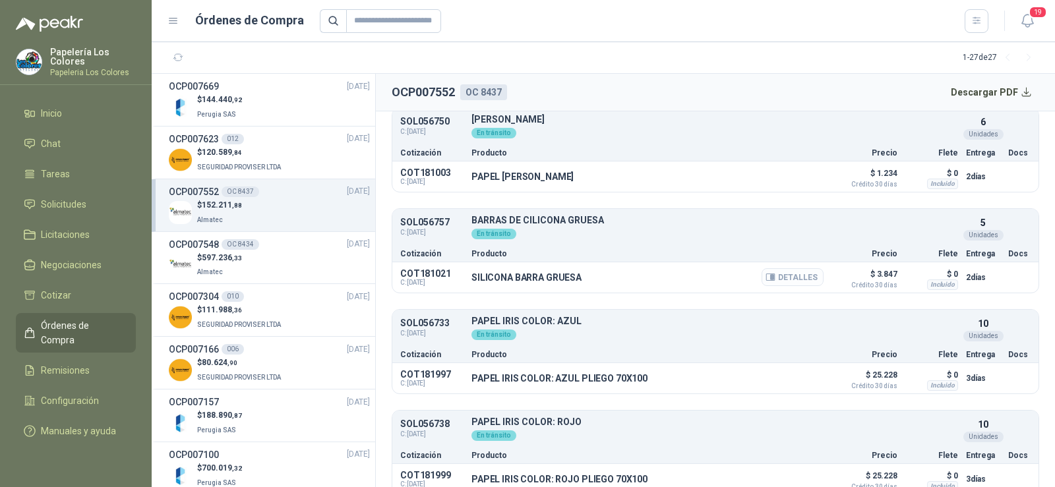
click at [785, 282] on button "Detalles" at bounding box center [793, 277] width 62 height 18
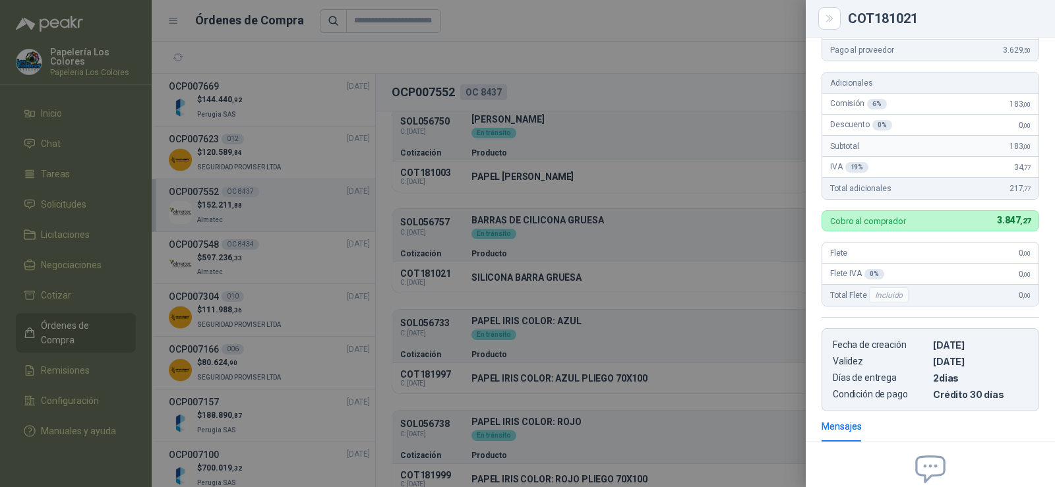
scroll to position [58, 0]
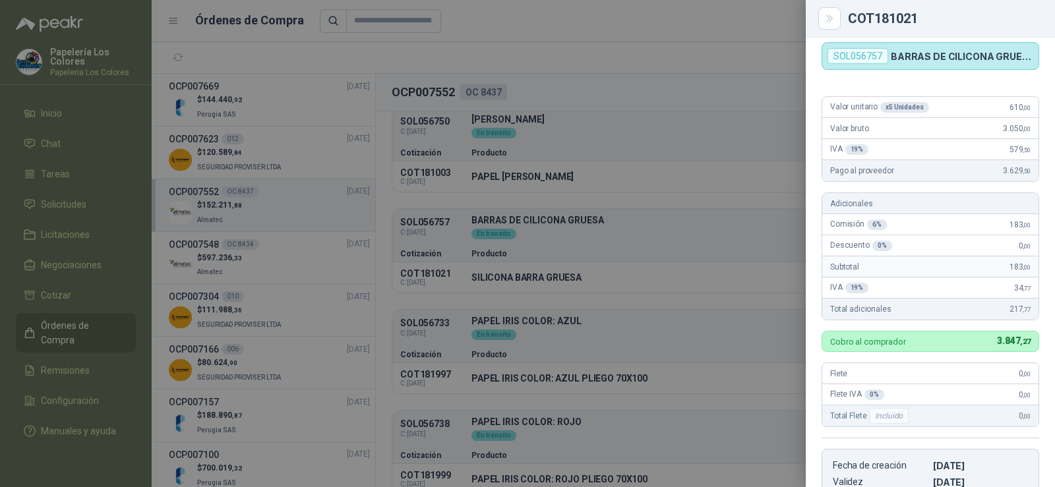
click at [737, 283] on div at bounding box center [527, 243] width 1055 height 487
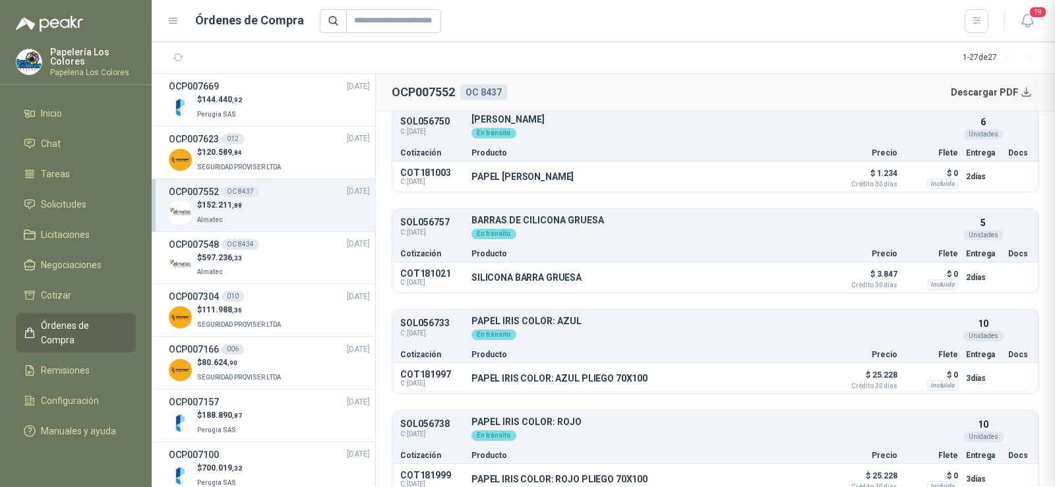
scroll to position [322, 0]
click at [787, 375] on button "Detalles" at bounding box center [793, 378] width 62 height 18
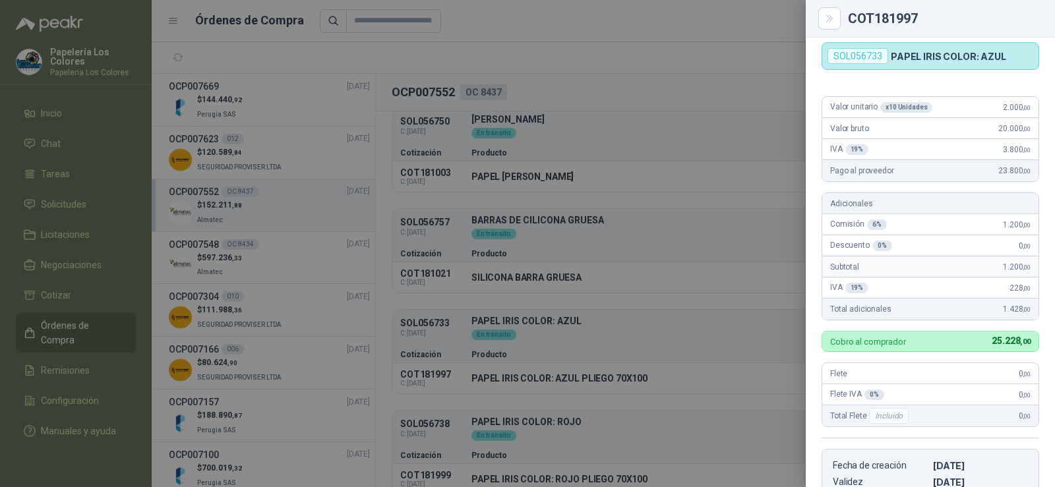
click at [647, 279] on div at bounding box center [527, 243] width 1055 height 487
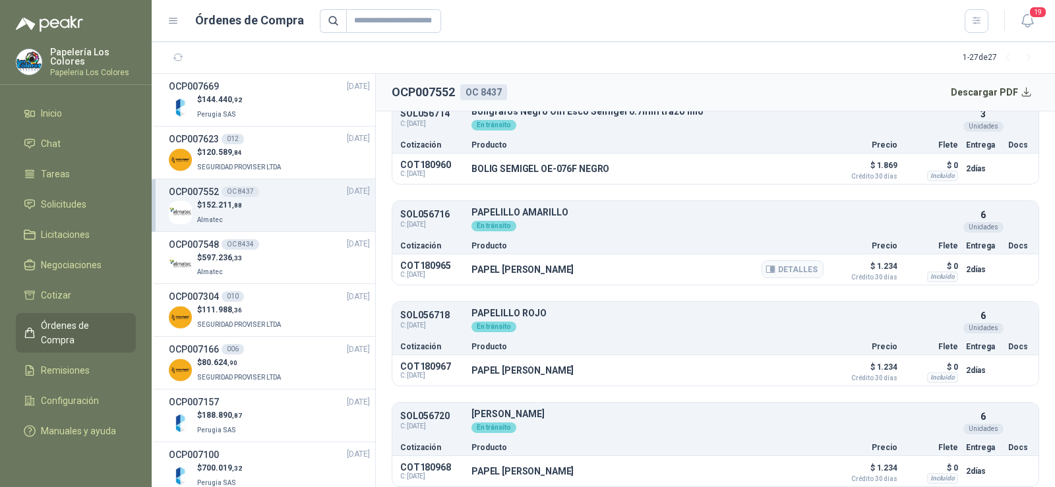
scroll to position [0, 0]
